Goal: Task Accomplishment & Management: Use online tool/utility

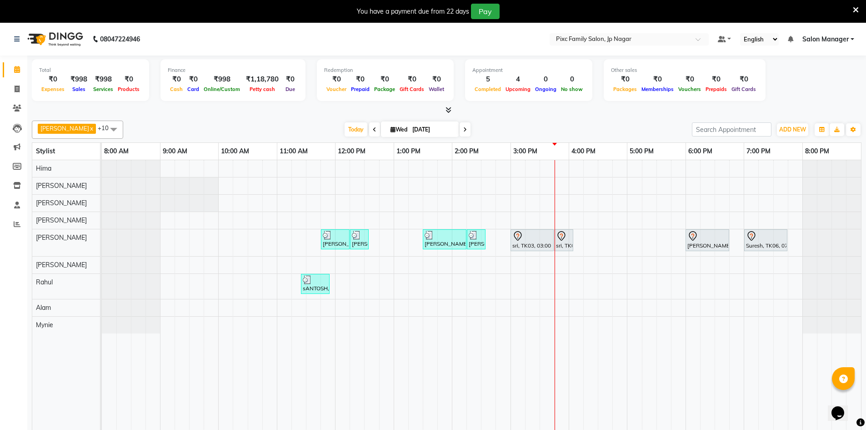
click at [17, 75] on span at bounding box center [17, 70] width 16 height 10
click at [17, 91] on icon at bounding box center [17, 88] width 5 height 7
select select "service"
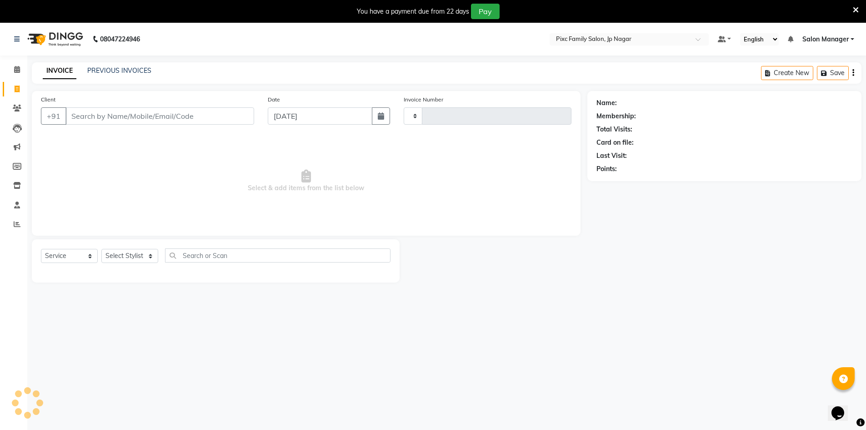
type input "0535"
select select "8432"
click at [18, 71] on icon at bounding box center [17, 69] width 6 height 7
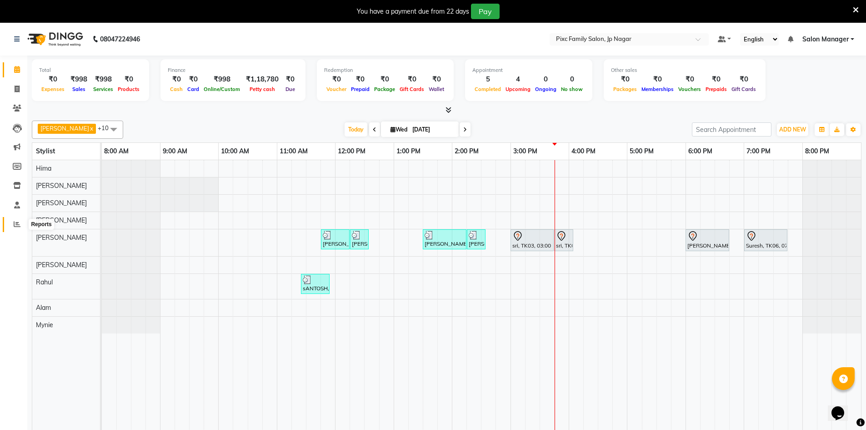
click at [17, 224] on icon at bounding box center [17, 223] width 7 height 7
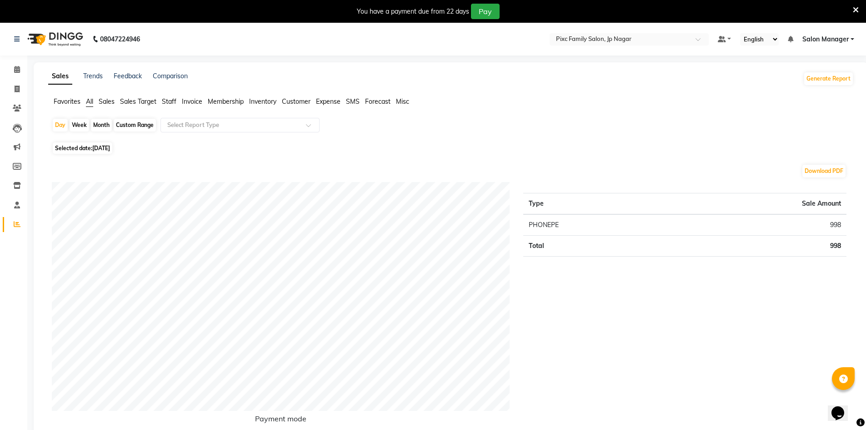
click at [103, 129] on div "Month" at bounding box center [101, 125] width 21 height 13
select select "9"
select select "2025"
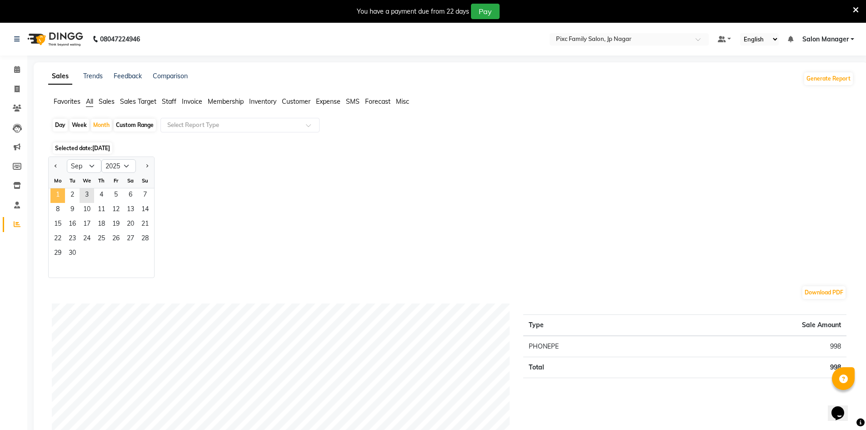
click at [59, 199] on span "1" at bounding box center [57, 195] width 15 height 15
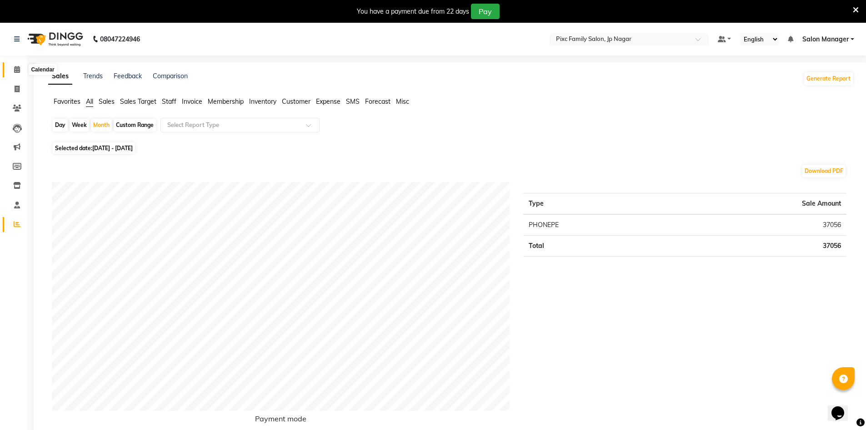
click at [15, 68] on icon at bounding box center [17, 69] width 6 height 7
